Goal: Find specific page/section: Find specific page/section

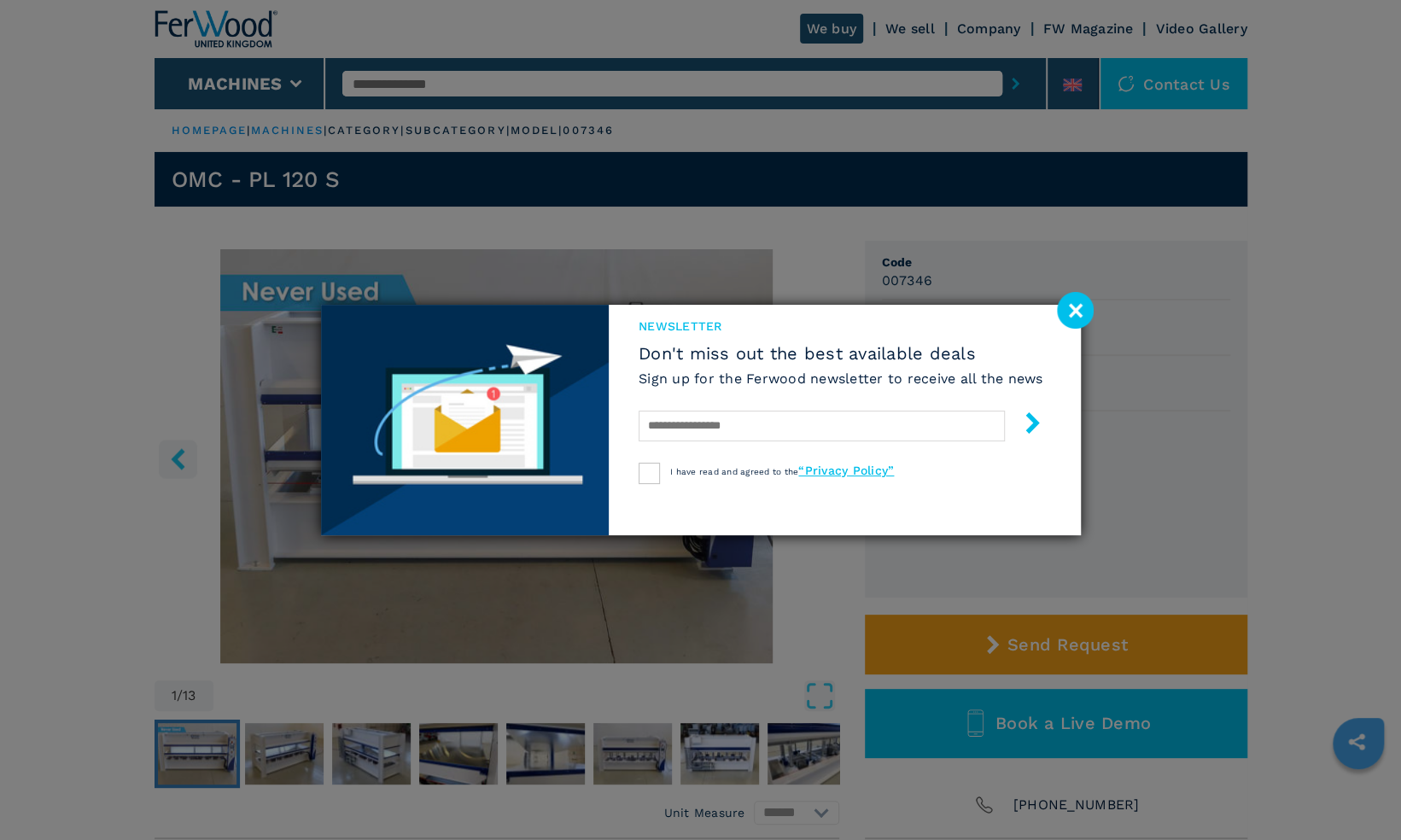
click at [721, 307] on image at bounding box center [1075, 310] width 37 height 37
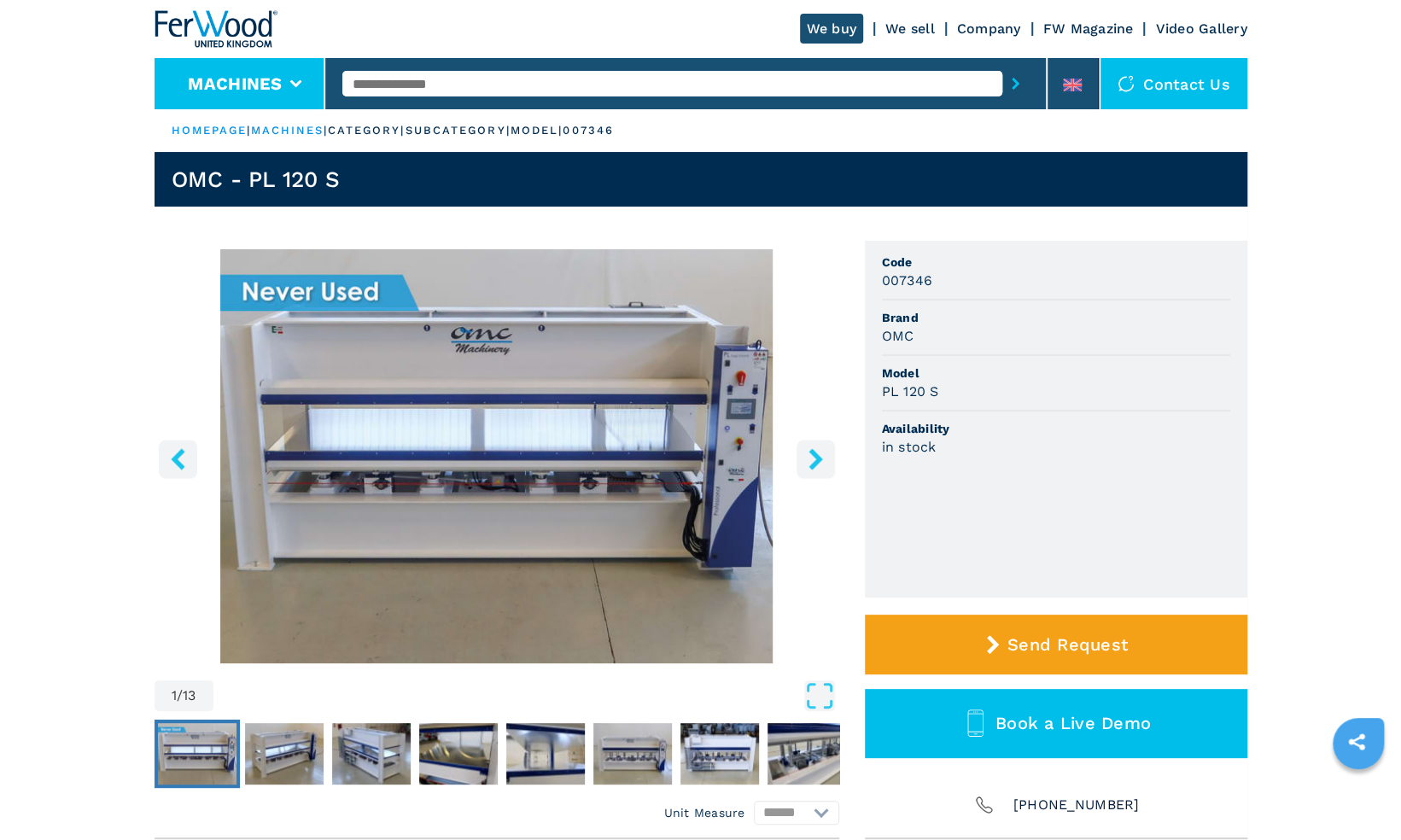
click at [255, 80] on button "Machines" at bounding box center [235, 84] width 94 height 21
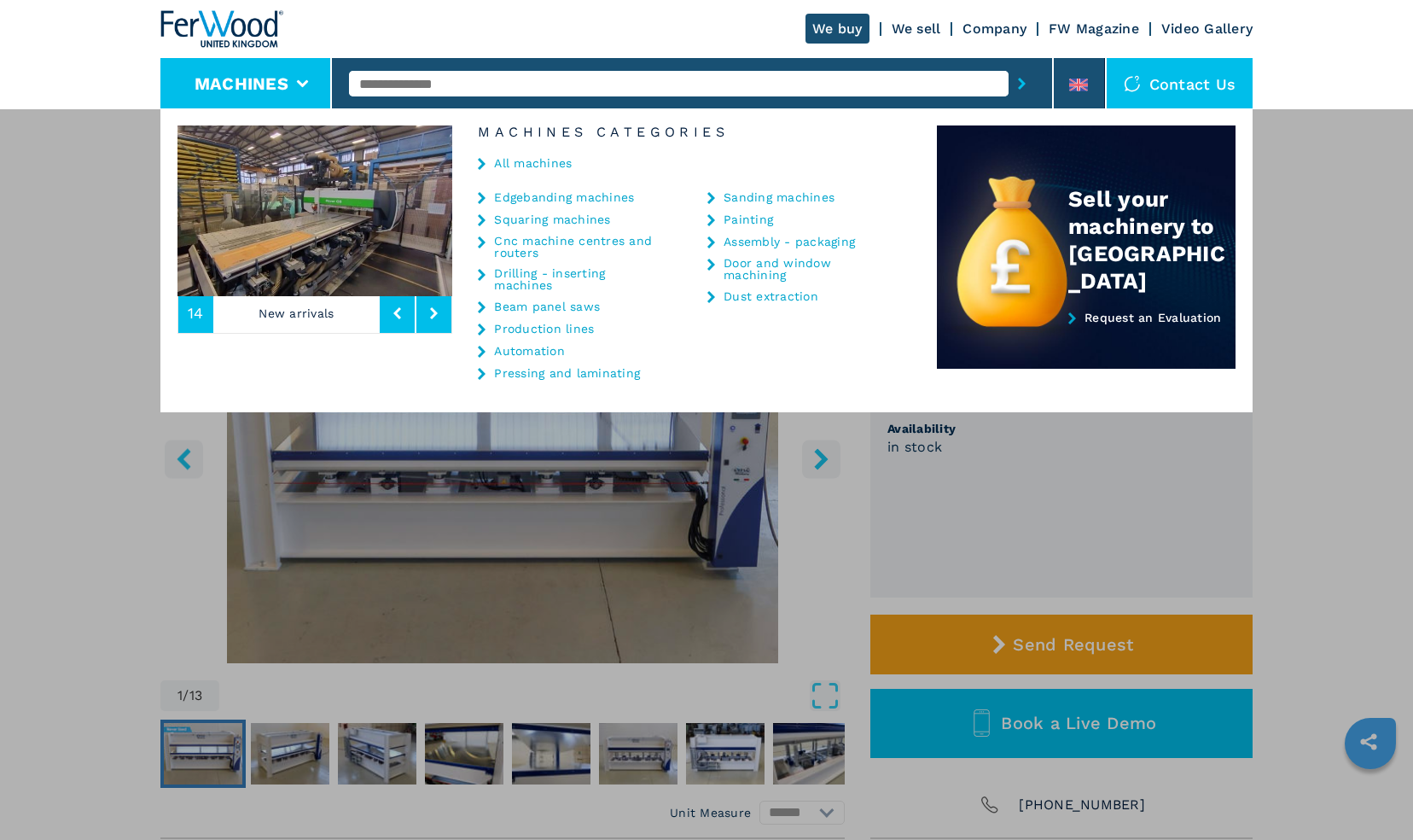
click at [536, 197] on link "Edgebanding machines" at bounding box center [564, 196] width 140 height 12
